Goal: Information Seeking & Learning: Learn about a topic

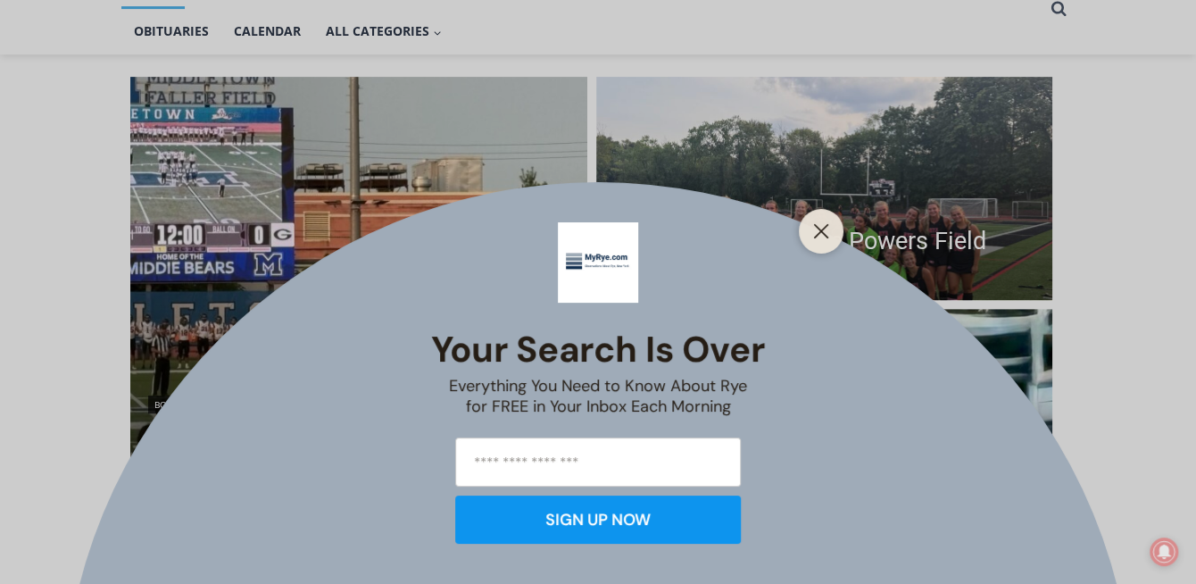
scroll to position [425, 0]
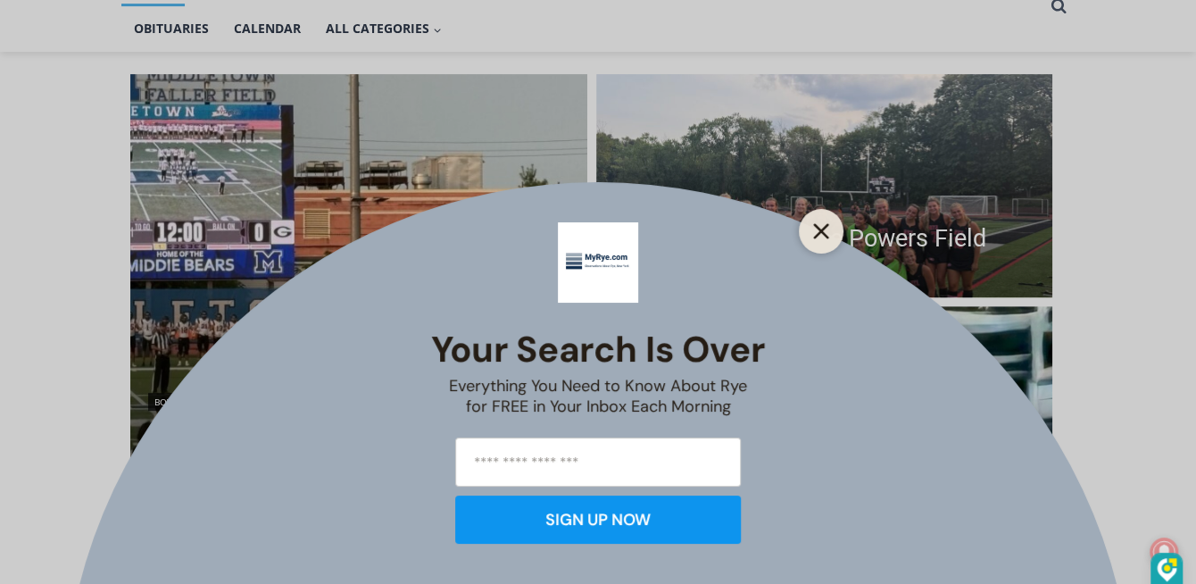
click at [822, 234] on line "Close" at bounding box center [821, 231] width 12 height 12
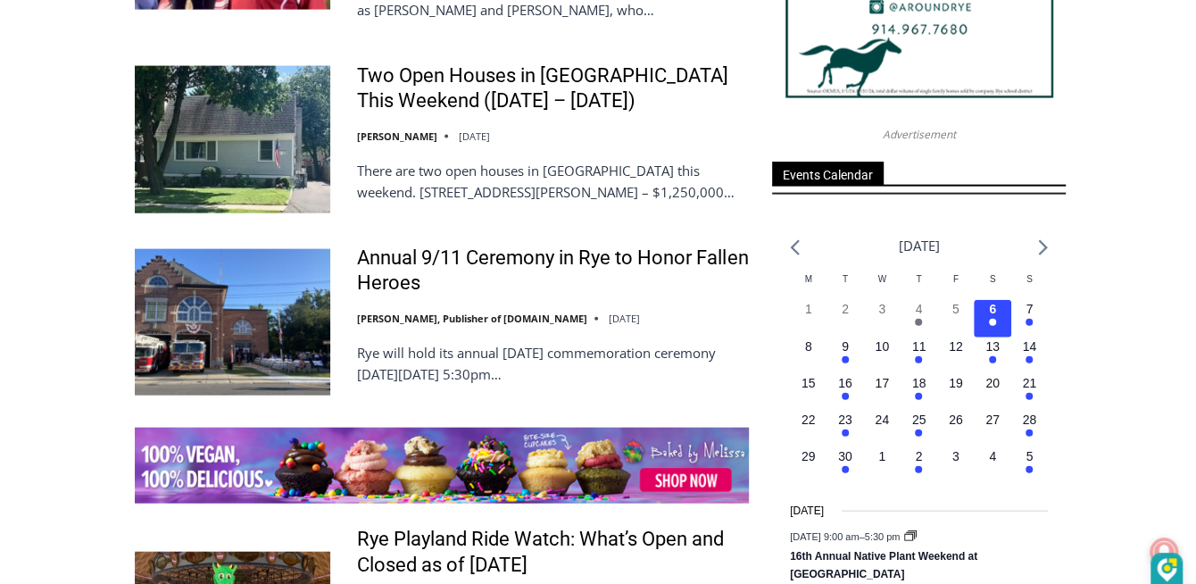
scroll to position [2411, 0]
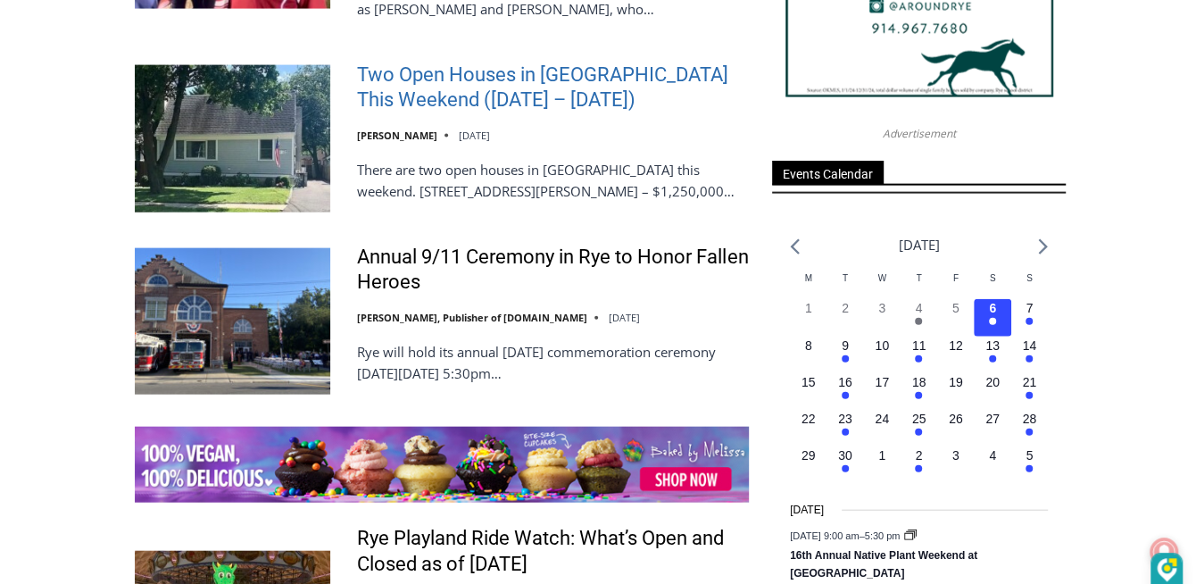
click at [515, 113] on link "Two Open Houses in Rye This Weekend (September 6 – 7)" at bounding box center [553, 87] width 392 height 51
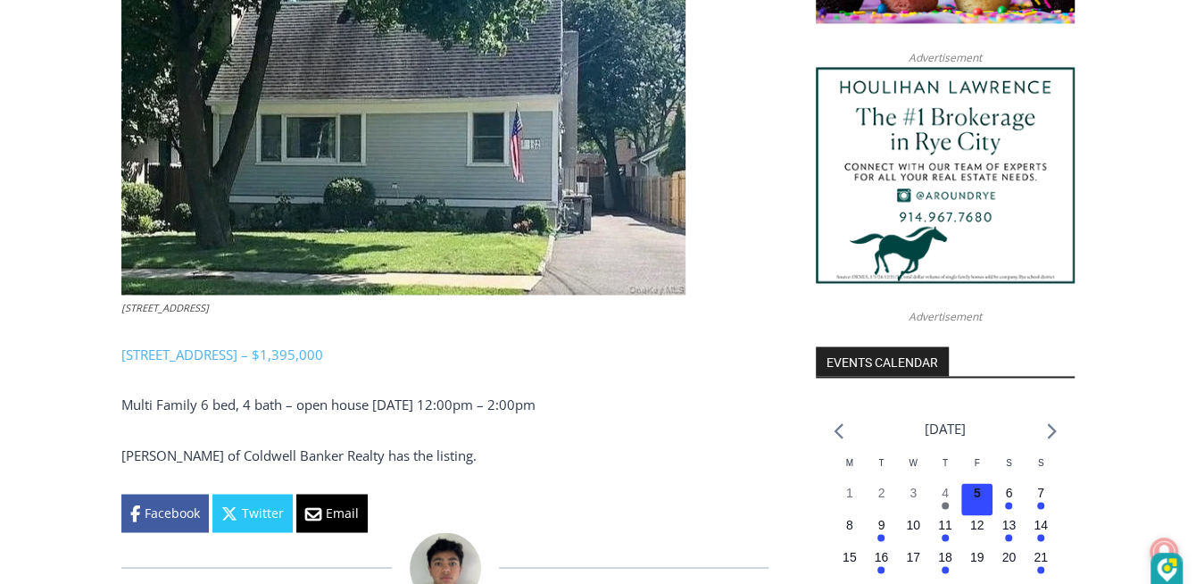
scroll to position [1674, 0]
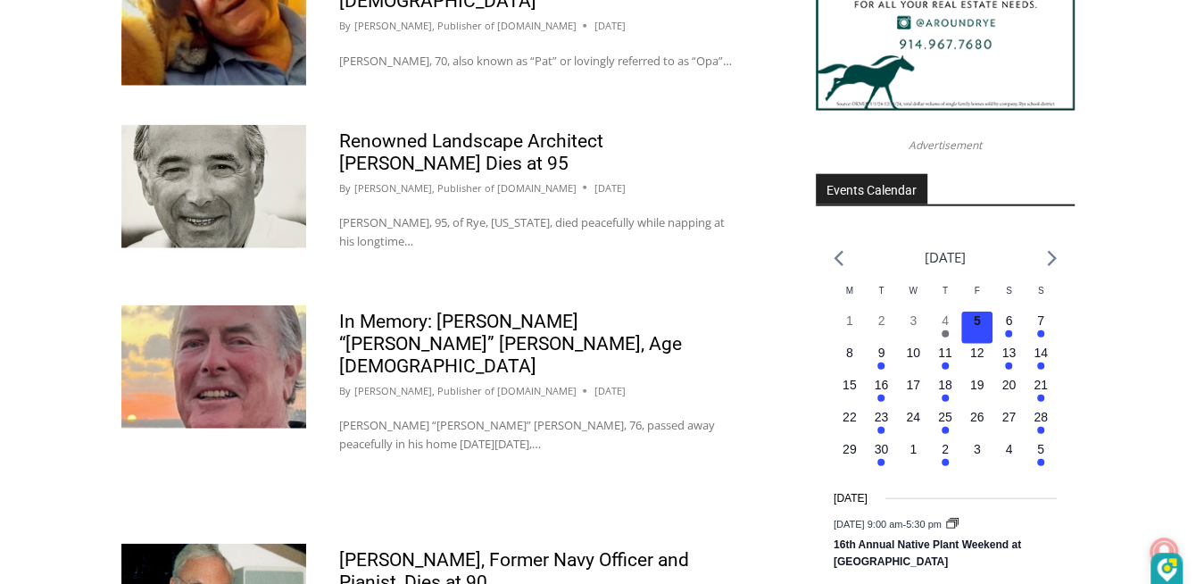
scroll to position [2659, 0]
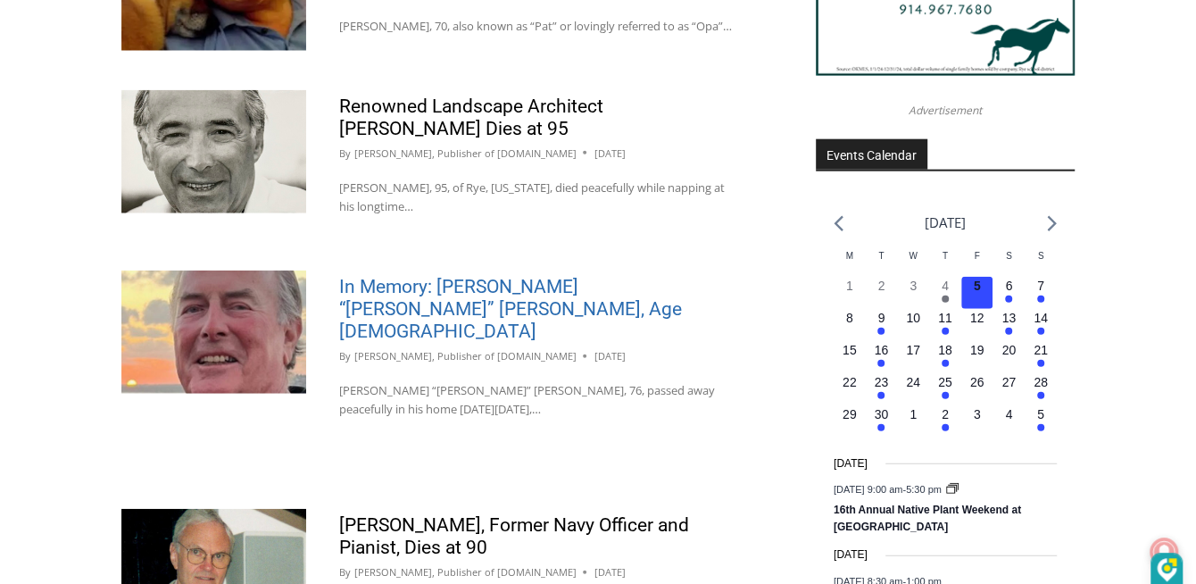
click at [396, 342] on link "In Memory: Richard “Dick” Austin Langeloh, Age 76" at bounding box center [510, 309] width 343 height 66
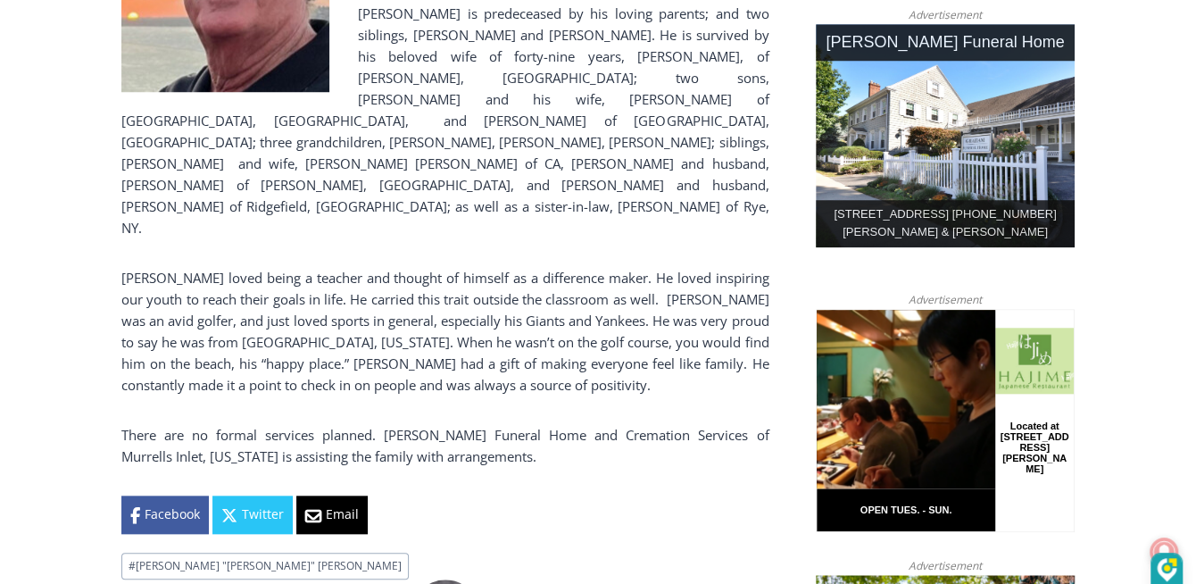
scroll to position [921, 0]
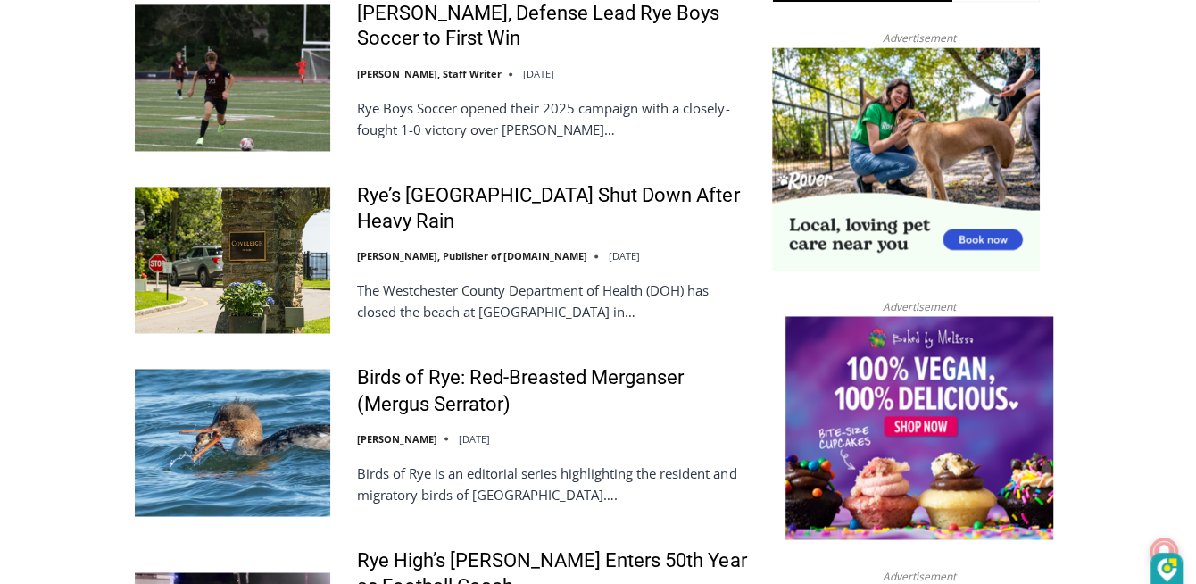
scroll to position [1702, 0]
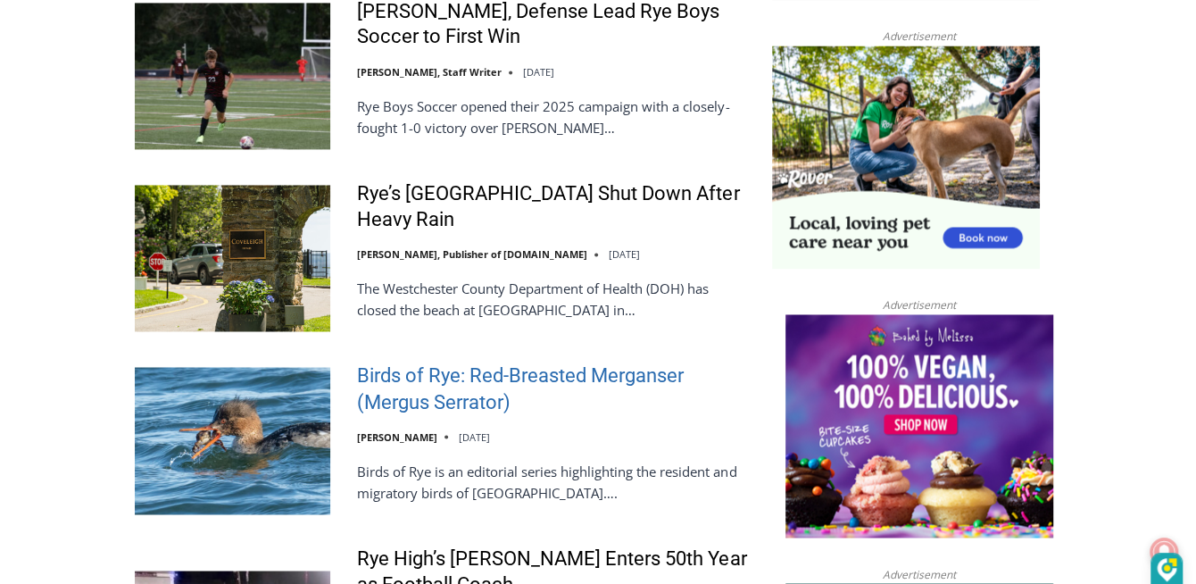
click at [470, 414] on link "Birds of Rye: Red-Breasted Merganser (Mergus Serrator)" at bounding box center [553, 388] width 392 height 51
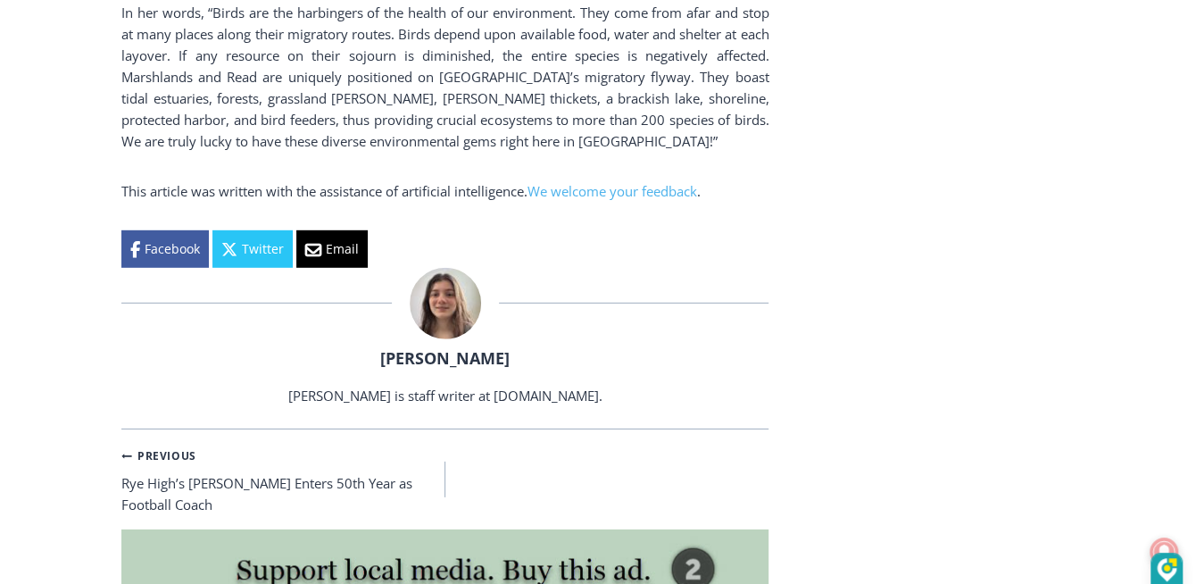
scroll to position [3251, 0]
